Goal: Transaction & Acquisition: Purchase product/service

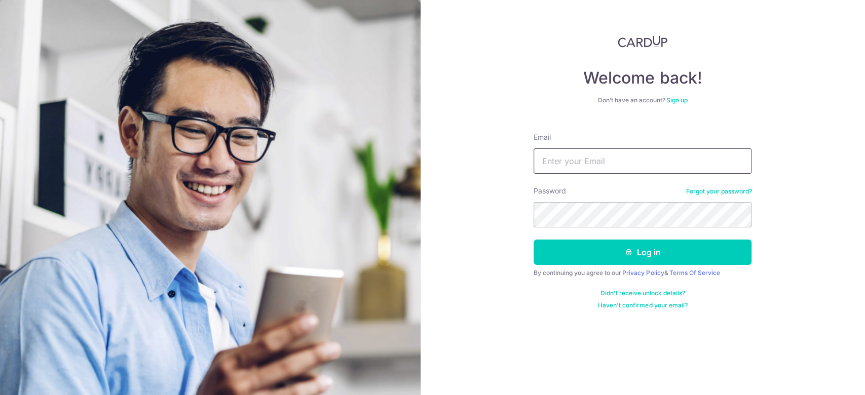
click at [594, 167] on input "Email" at bounding box center [642, 160] width 218 height 25
type input "edisonnghuibeen@gmail.com"
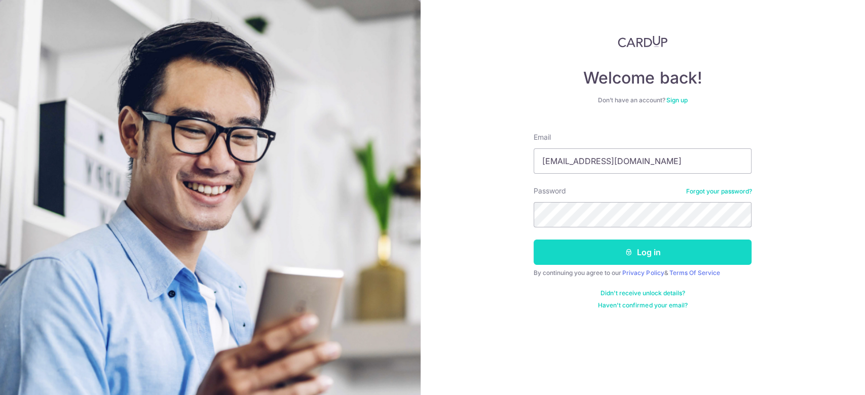
click at [640, 253] on button "Log in" at bounding box center [642, 252] width 218 height 25
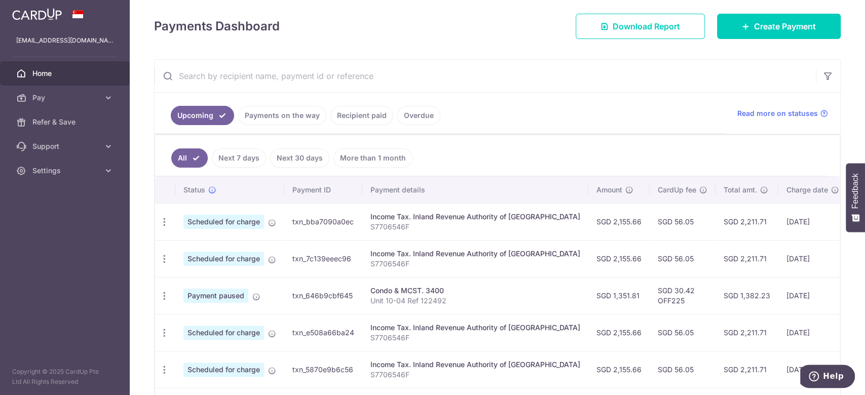
scroll to position [16, 0]
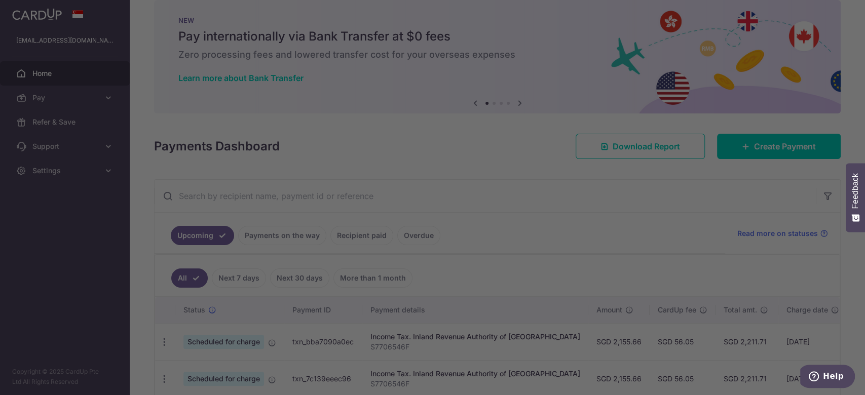
click at [112, 99] on div at bounding box center [436, 199] width 873 height 399
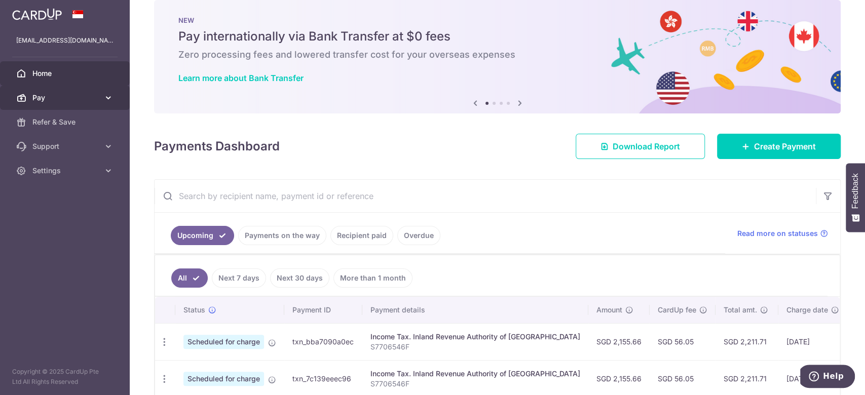
click at [97, 91] on link "Pay" at bounding box center [65, 98] width 130 height 24
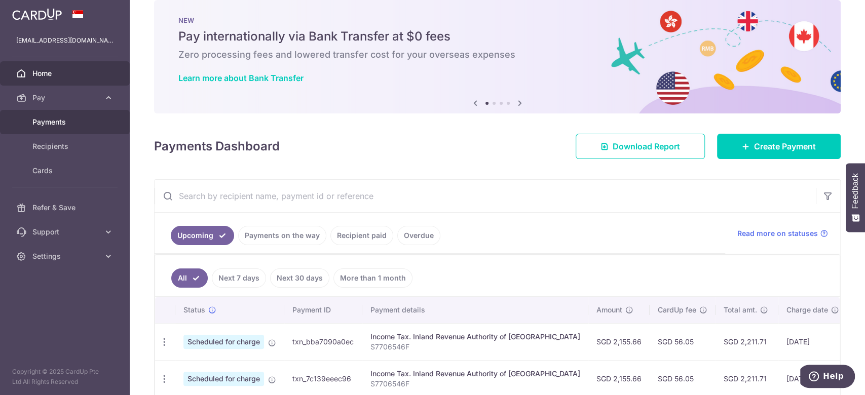
click at [56, 116] on link "Payments" at bounding box center [65, 122] width 130 height 24
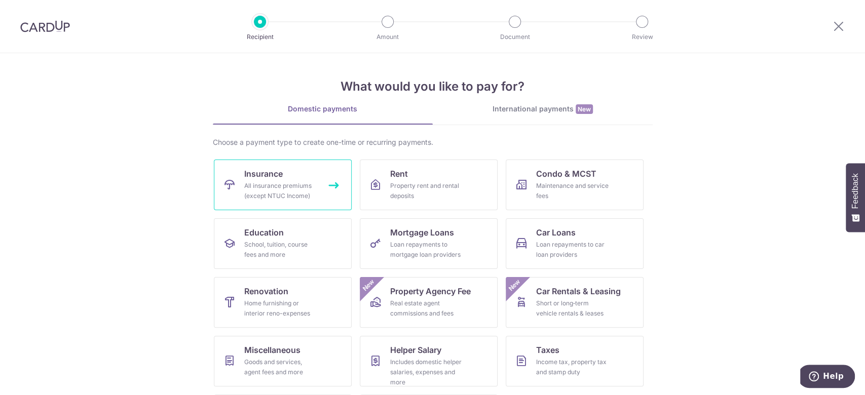
click at [266, 183] on div "All insurance premiums (except NTUC Income)" at bounding box center [280, 191] width 73 height 20
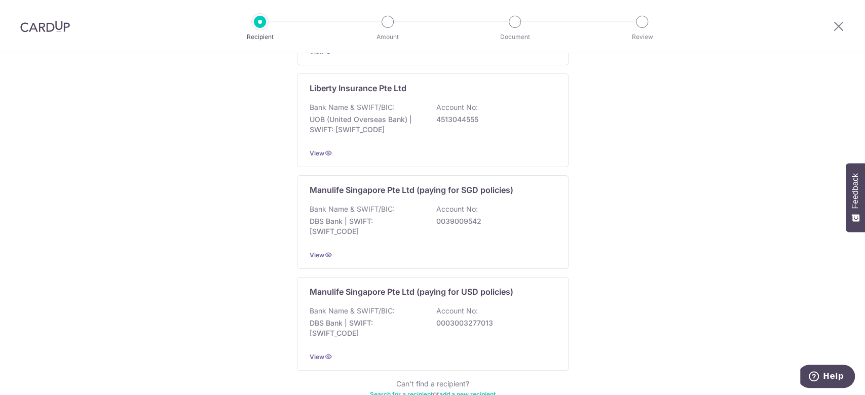
scroll to position [981, 0]
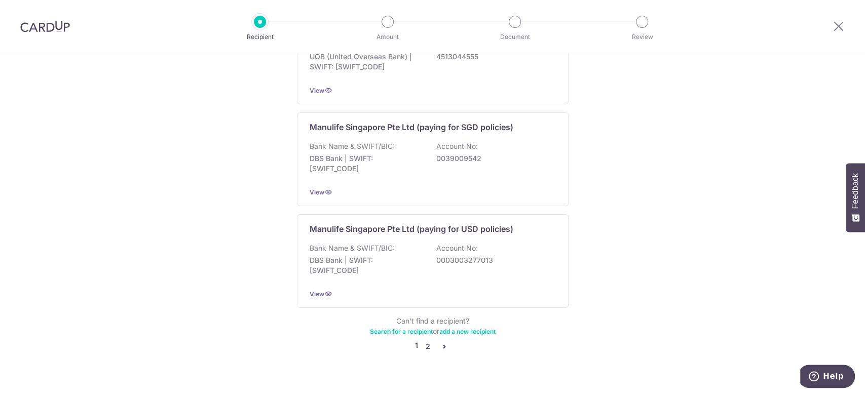
click at [424, 340] on link "2" at bounding box center [428, 346] width 12 height 12
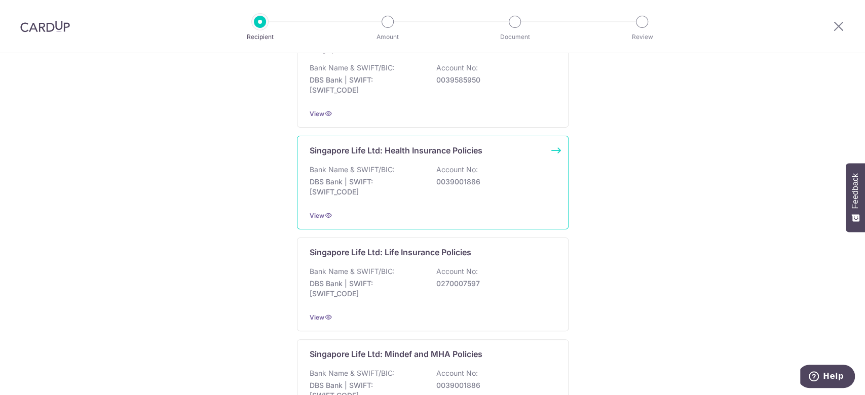
scroll to position [0, 0]
